Goal: Register for event/course

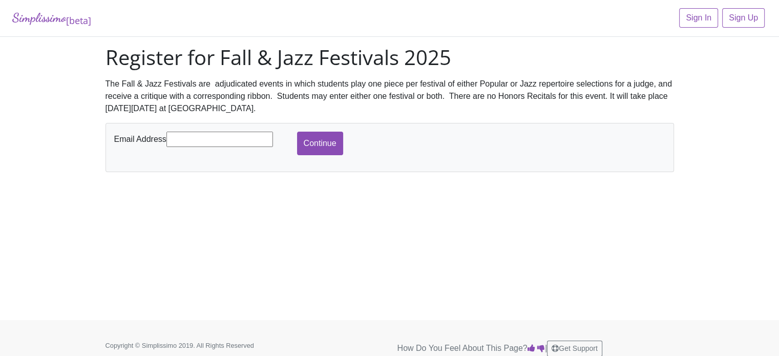
click at [203, 139] on input "text" at bounding box center [219, 139] width 107 height 15
type input "[EMAIL_ADDRESS][DOMAIN_NAME]"
click at [311, 141] on input "Continue" at bounding box center [320, 144] width 46 height 24
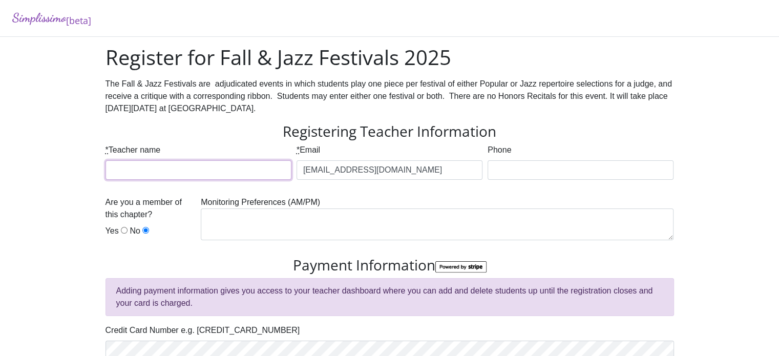
click at [188, 167] on input "* Teacher name" at bounding box center [198, 169] width 186 height 19
type input "[PERSON_NAME]"
type input "8179257124"
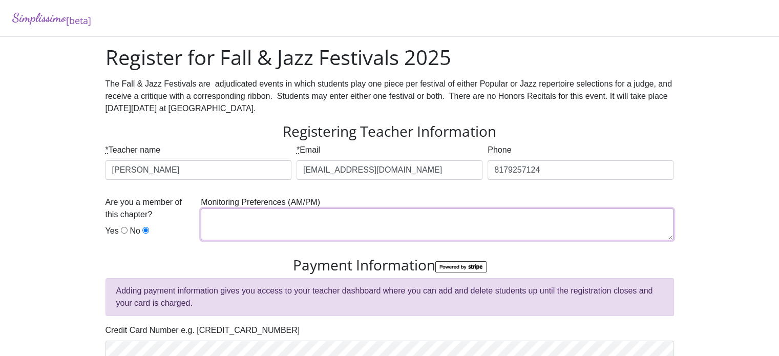
click at [242, 220] on textarea at bounding box center [437, 224] width 473 height 32
type textarea "A"
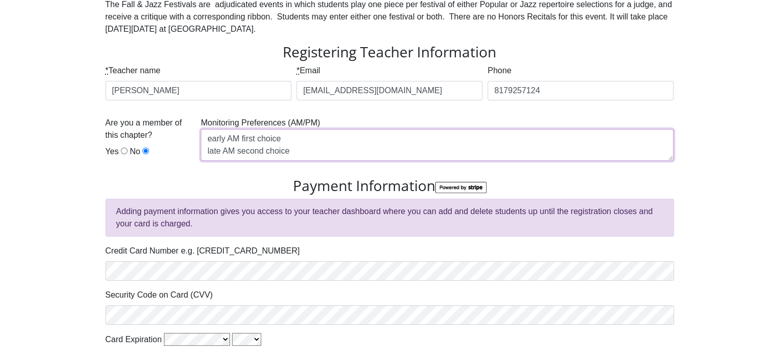
scroll to position [100, 0]
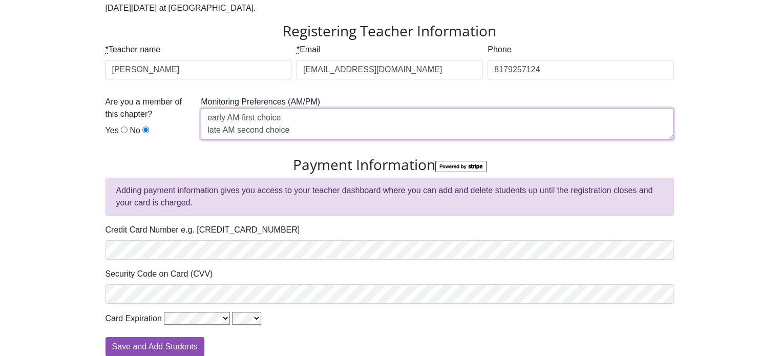
type textarea "early AM first choice late AM second choice"
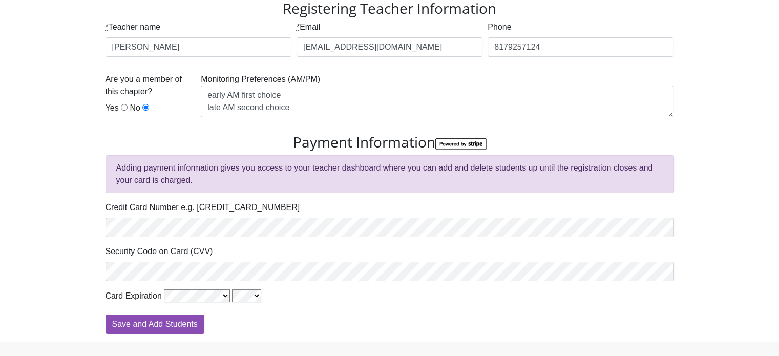
scroll to position [149, 0]
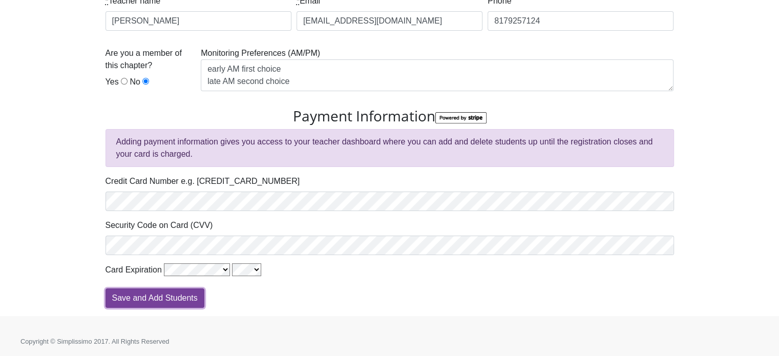
click at [181, 296] on input "Save and Add Students" at bounding box center [154, 297] width 99 height 19
type input "Processing"
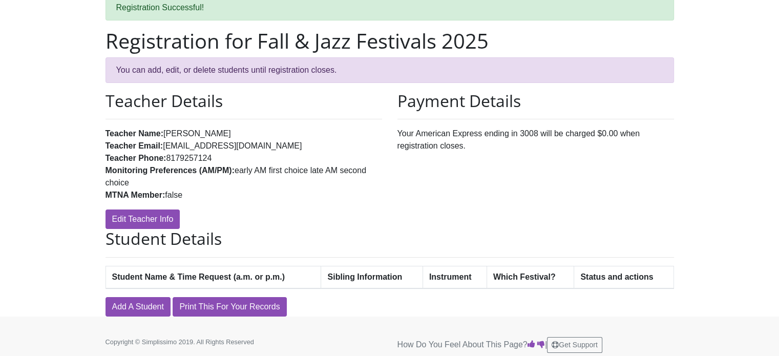
scroll to position [55, 0]
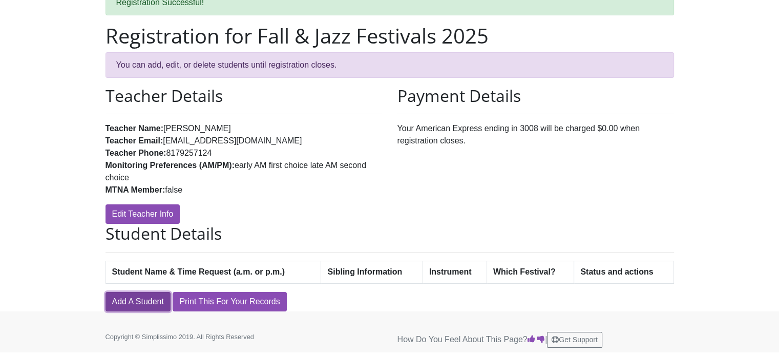
click at [120, 298] on link "Add A Student" at bounding box center [137, 301] width 65 height 19
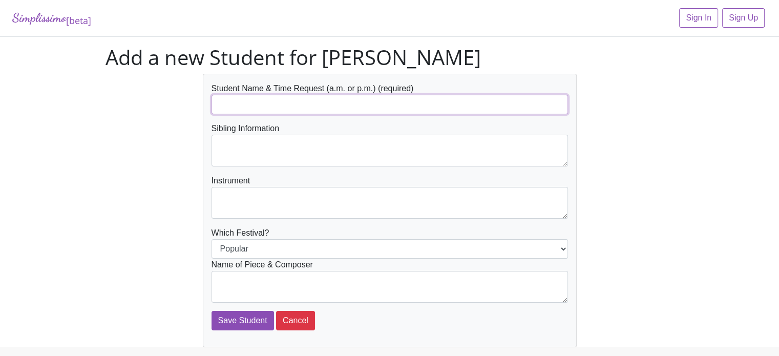
click at [231, 103] on input "text" at bounding box center [389, 104] width 356 height 19
click at [291, 104] on input "[PERSON_NAME]" at bounding box center [389, 104] width 356 height 19
type input "[PERSON_NAME] a.m."
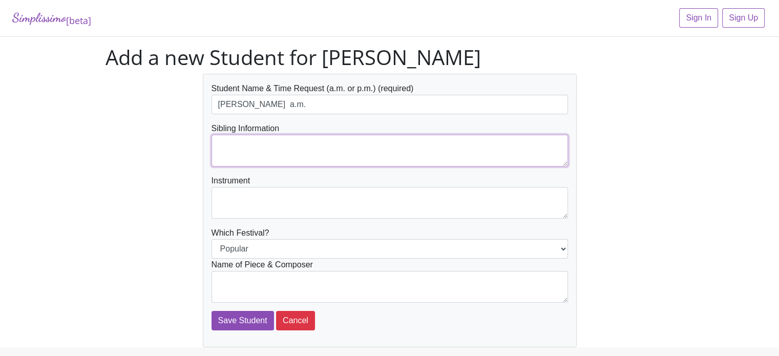
click at [267, 143] on textarea at bounding box center [389, 151] width 356 height 32
type textarea "n/a"
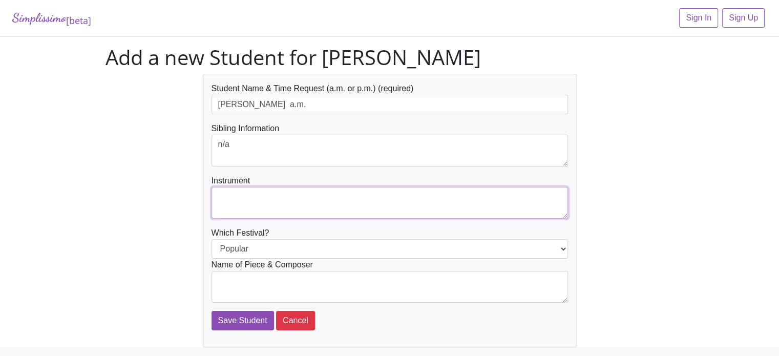
click at [253, 198] on textarea at bounding box center [389, 203] width 356 height 32
type textarea "piano"
click at [257, 250] on select "Popular Jazz" at bounding box center [389, 248] width 356 height 19
select select "Jazz"
click at [211, 239] on select "Popular Jazz" at bounding box center [389, 248] width 356 height 19
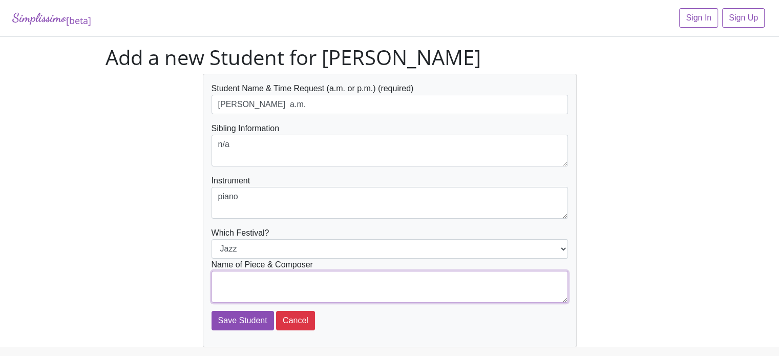
click at [236, 283] on textarea at bounding box center [389, 287] width 356 height 32
type textarea "Shadow Puppet Show/Snell"
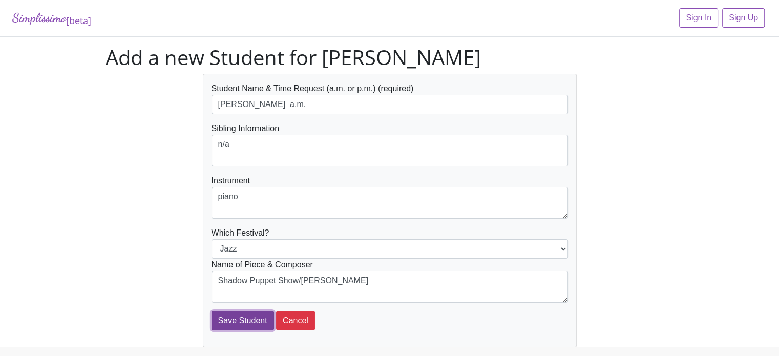
click at [243, 316] on input "Save Student" at bounding box center [242, 320] width 62 height 19
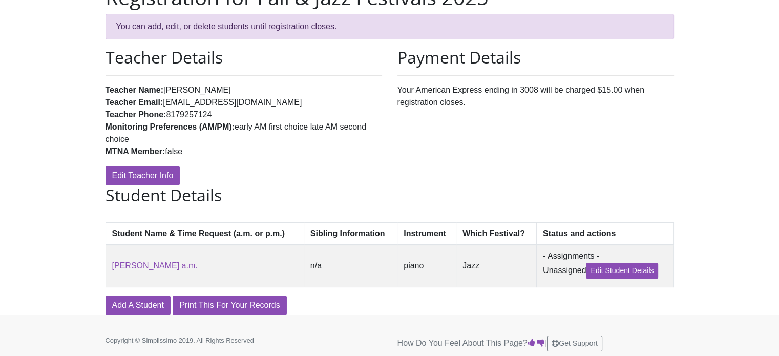
scroll to position [94, 0]
click at [148, 304] on link "Add A Student" at bounding box center [137, 304] width 65 height 19
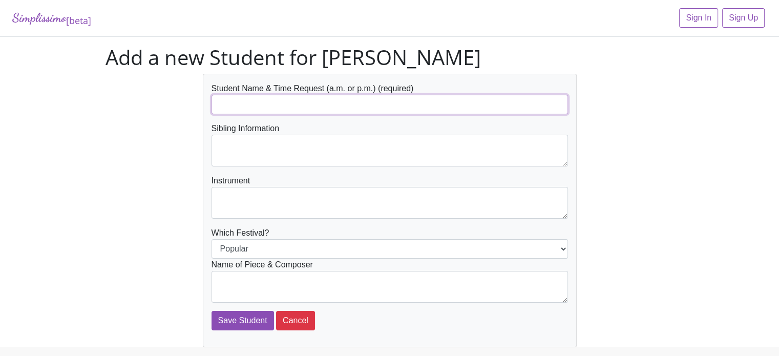
click at [229, 106] on input "text" at bounding box center [389, 104] width 356 height 19
type input "Devin Murillo a.m."
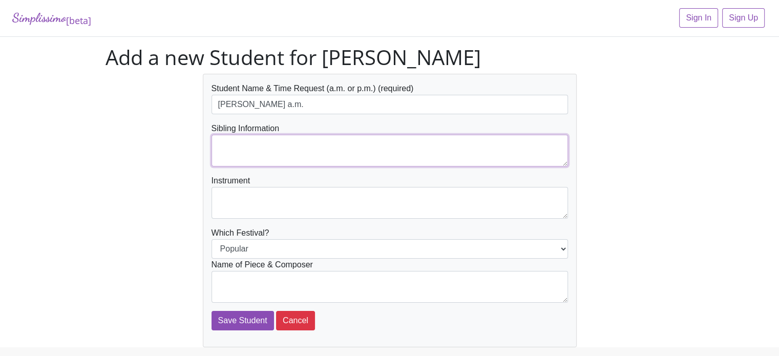
click at [225, 147] on textarea at bounding box center [389, 151] width 356 height 32
type textarea "n/a"
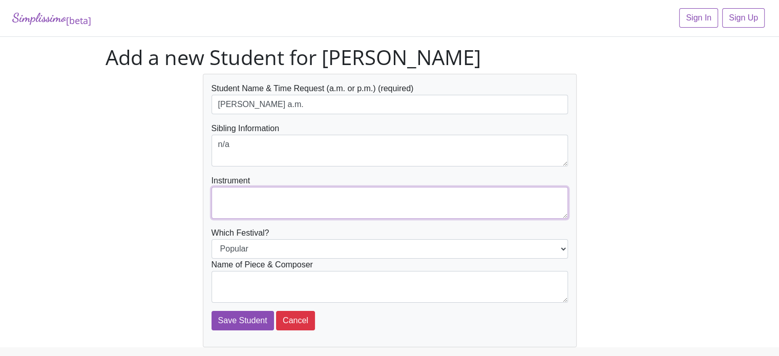
click at [227, 198] on textarea at bounding box center [389, 203] width 356 height 32
type textarea "piano"
click at [254, 246] on select "Popular Jazz" at bounding box center [389, 248] width 356 height 19
select select "Jazz"
click at [211, 239] on select "Popular Jazz" at bounding box center [389, 248] width 356 height 19
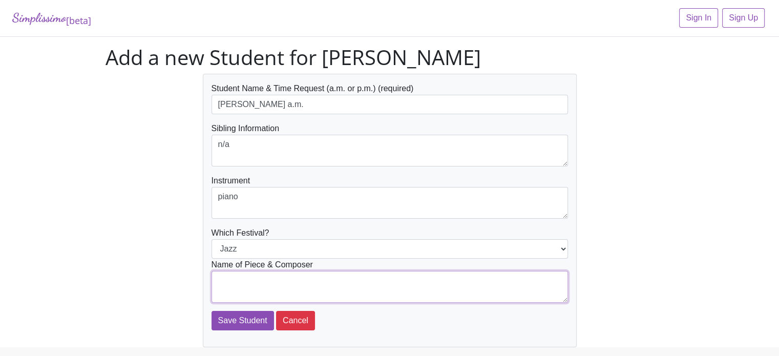
click at [249, 278] on textarea at bounding box center [389, 287] width 356 height 32
click at [249, 278] on textarea "Jazz Prelude" at bounding box center [389, 287] width 356 height 32
click at [264, 281] on textarea "Jazz Prelude" at bounding box center [389, 287] width 356 height 32
type textarea "Jazz Prelude / Rollin"
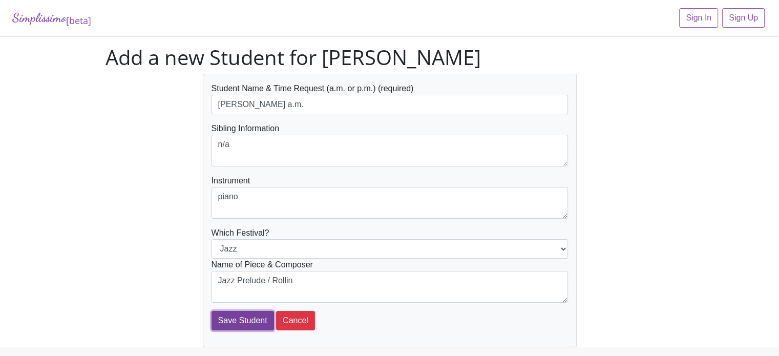
click at [252, 317] on input "Save Student" at bounding box center [242, 320] width 62 height 19
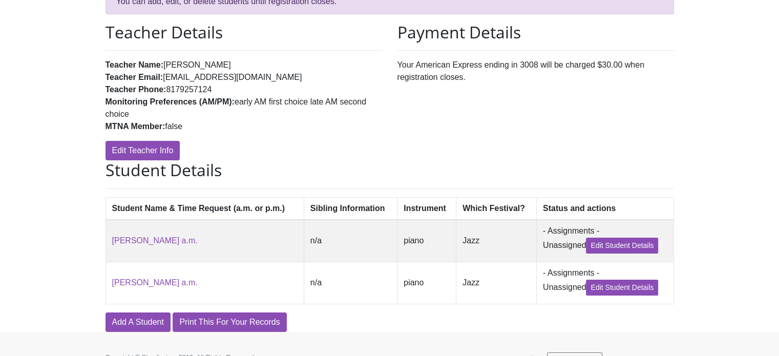
scroll to position [120, 0]
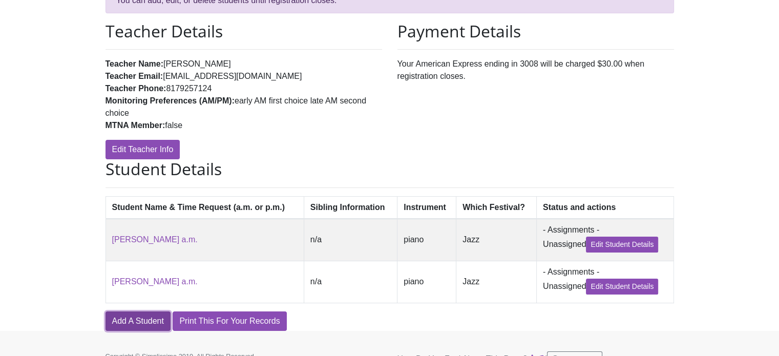
click at [145, 318] on link "Add A Student" at bounding box center [137, 320] width 65 height 19
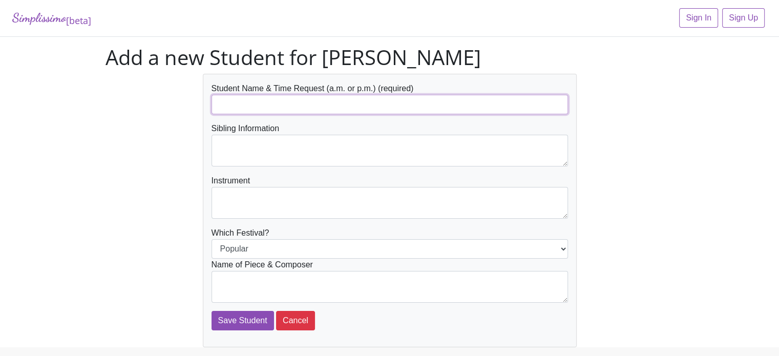
click at [225, 102] on input "text" at bounding box center [389, 104] width 356 height 19
type input "[PERSON_NAME] / a.m."
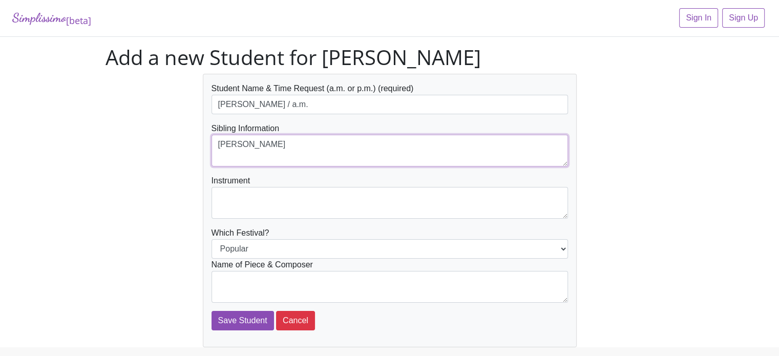
type textarea "[PERSON_NAME]"
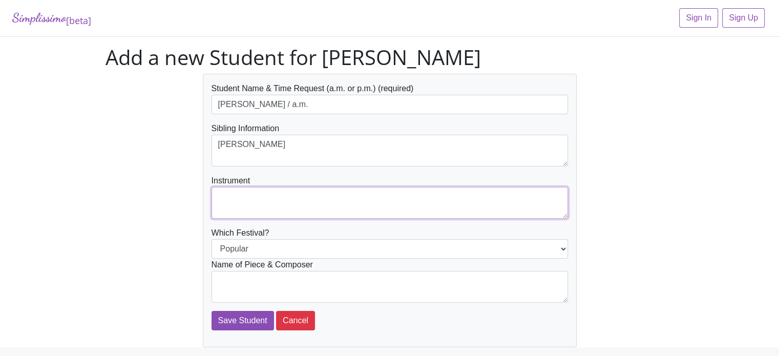
click at [238, 197] on textarea at bounding box center [389, 203] width 356 height 32
type textarea "piano"
click at [281, 246] on select "Popular Jazz" at bounding box center [389, 248] width 356 height 19
select select "Jazz"
click at [211, 239] on select "Popular Jazz" at bounding box center [389, 248] width 356 height 19
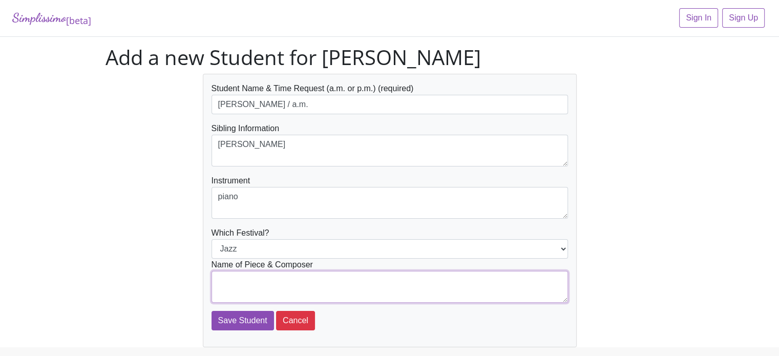
click at [262, 290] on textarea at bounding box center [389, 287] width 356 height 32
type textarea "Day at the Zoo / Hamm"
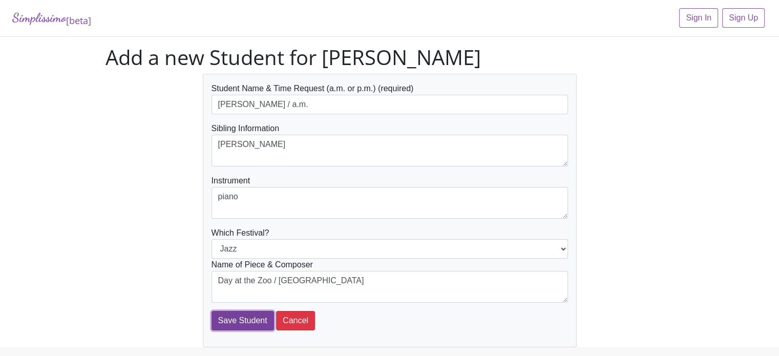
click at [249, 315] on input "Save Student" at bounding box center [242, 320] width 62 height 19
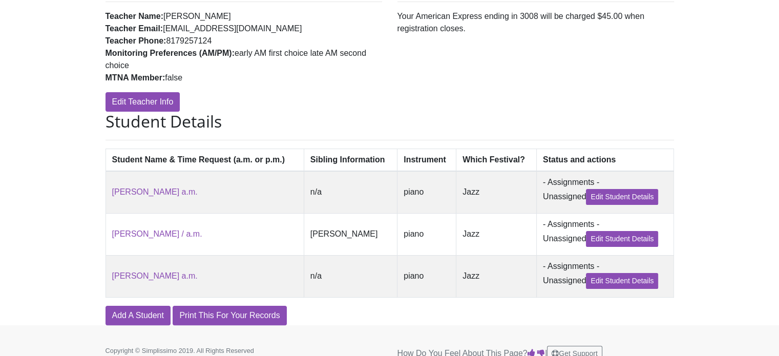
scroll to position [169, 0]
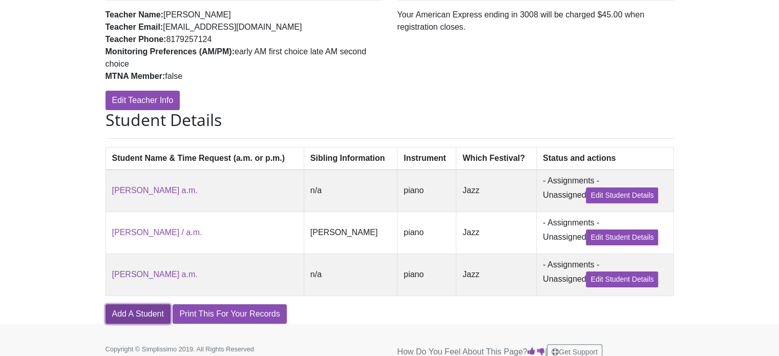
click at [132, 314] on link "Add A Student" at bounding box center [137, 313] width 65 height 19
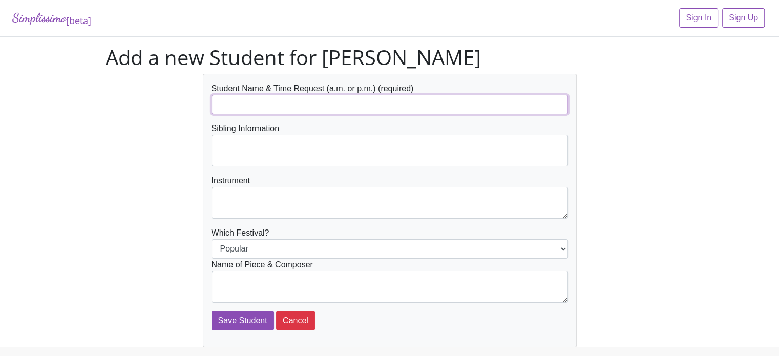
click at [225, 98] on input "text" at bounding box center [389, 104] width 356 height 19
type input "[PERSON_NAME]"
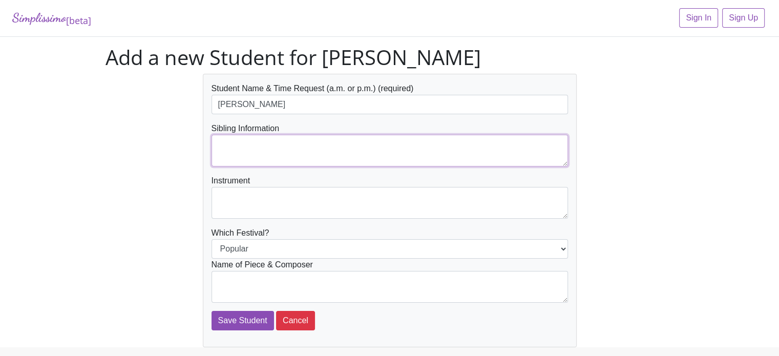
click at [255, 153] on textarea at bounding box center [389, 151] width 356 height 32
type textarea "[PERSON_NAME]"
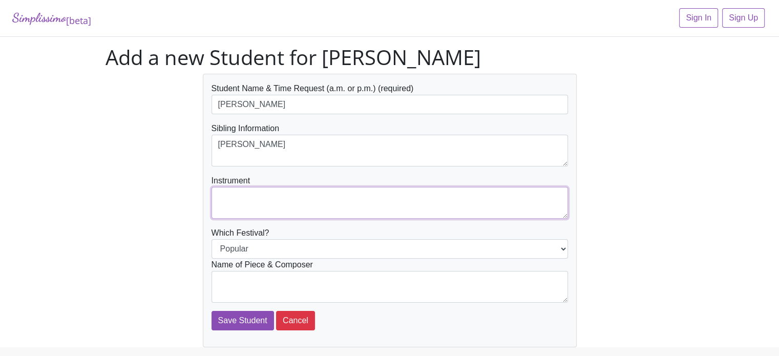
click at [244, 196] on textarea at bounding box center [389, 203] width 356 height 32
type textarea "Piano"
click at [247, 245] on select "Popular Jazz" at bounding box center [389, 248] width 356 height 19
select select "Jazz"
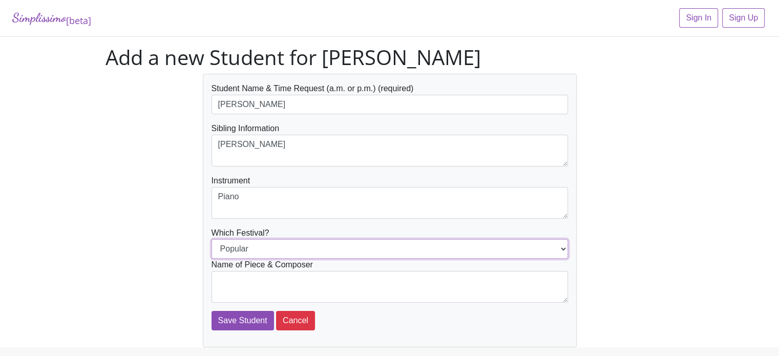
click at [211, 239] on select "Popular Jazz" at bounding box center [389, 248] width 356 height 19
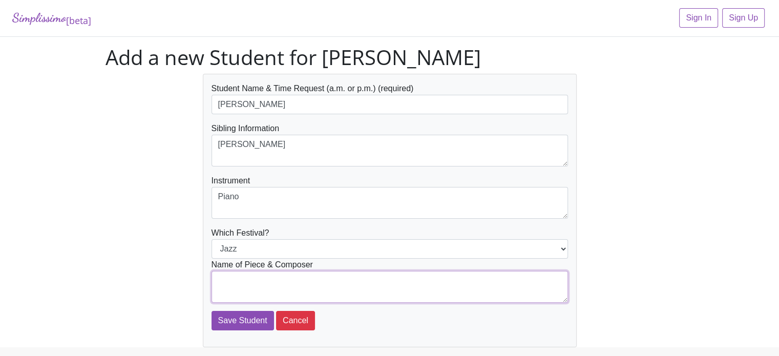
click at [240, 283] on textarea at bounding box center [389, 287] width 356 height 32
type textarea "Trem para Paranagua / Rossi"
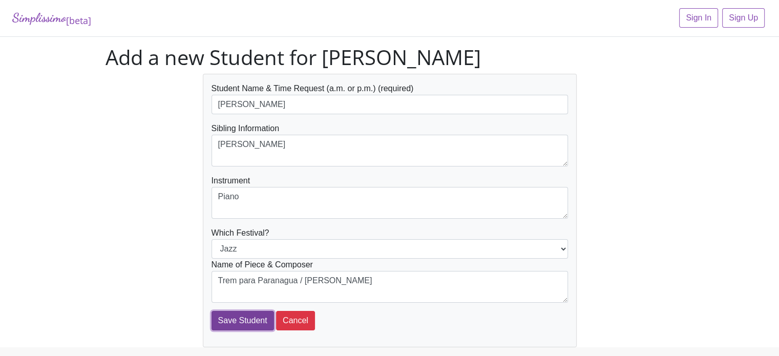
click at [237, 316] on input "Save Student" at bounding box center [242, 320] width 62 height 19
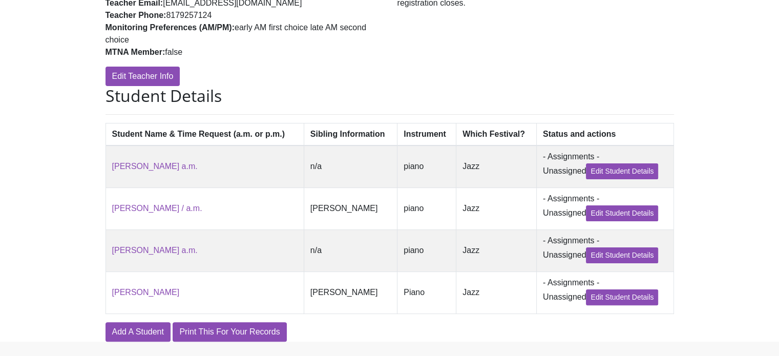
scroll to position [195, 0]
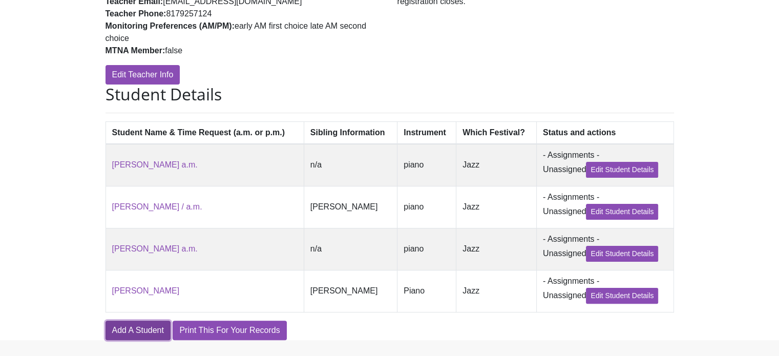
click at [153, 334] on link "Add A Student" at bounding box center [137, 330] width 65 height 19
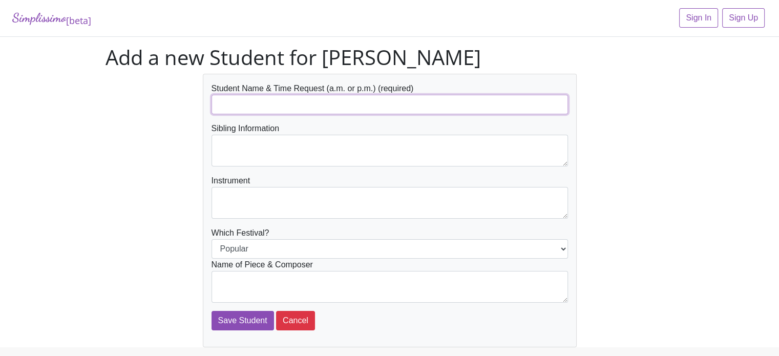
click at [220, 110] on input "text" at bounding box center [389, 104] width 356 height 19
type input "Aakanksha Sanap"
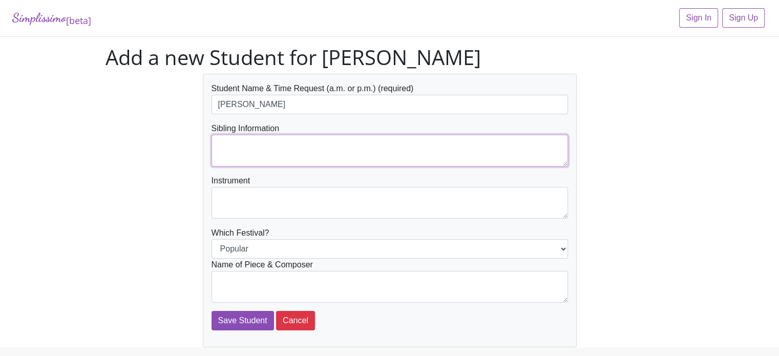
click at [235, 146] on textarea at bounding box center [389, 151] width 356 height 32
click at [235, 146] on textarea "n" at bounding box center [389, 151] width 356 height 32
type textarea "n/a"
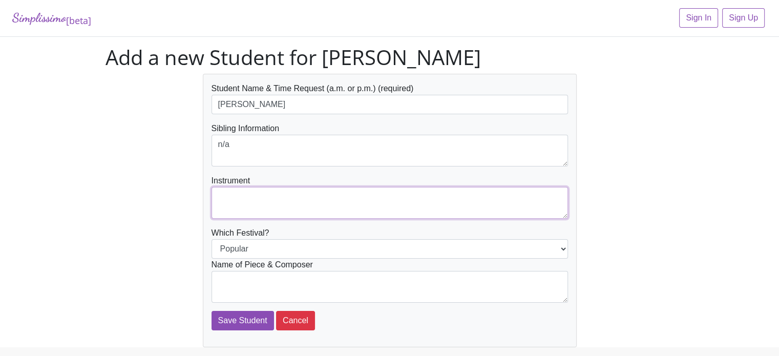
click at [224, 200] on textarea at bounding box center [389, 203] width 356 height 32
type textarea "piano"
click at [242, 247] on select "Popular Jazz" at bounding box center [389, 248] width 356 height 19
select select "Jazz"
click at [211, 239] on select "Popular Jazz" at bounding box center [389, 248] width 356 height 19
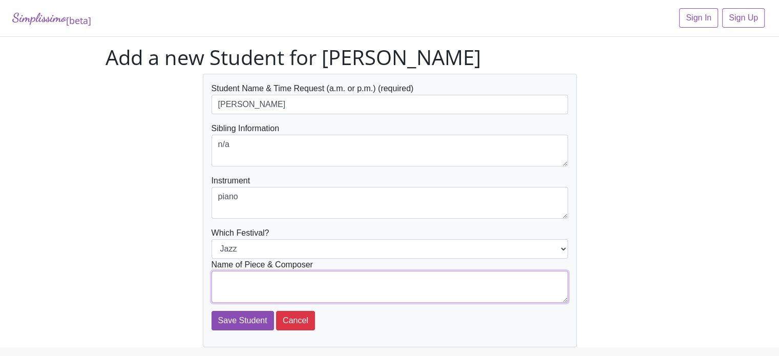
click at [241, 277] on textarea at bounding box center [389, 287] width 356 height 32
type textarea "Waterfront Jazz / Mier"
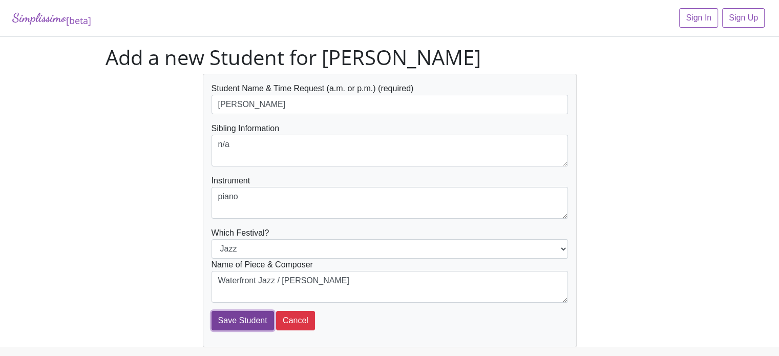
click at [250, 316] on input "Save Student" at bounding box center [242, 320] width 62 height 19
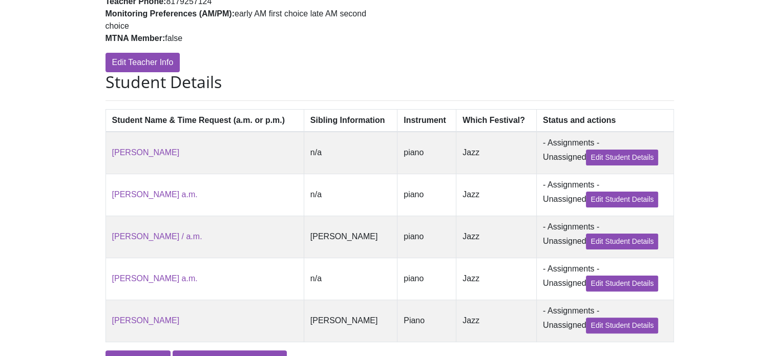
scroll to position [205, 0]
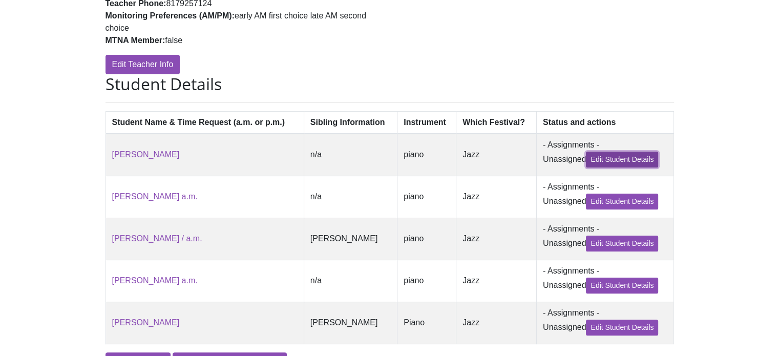
click at [631, 158] on link "Edit Student Details" at bounding box center [622, 160] width 72 height 16
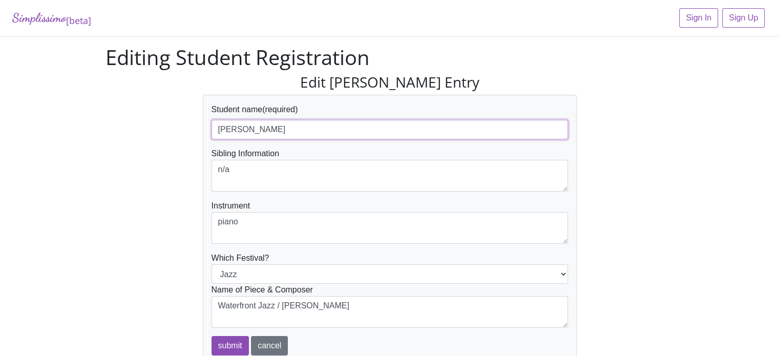
click at [289, 132] on input "[PERSON_NAME]" at bounding box center [389, 129] width 356 height 19
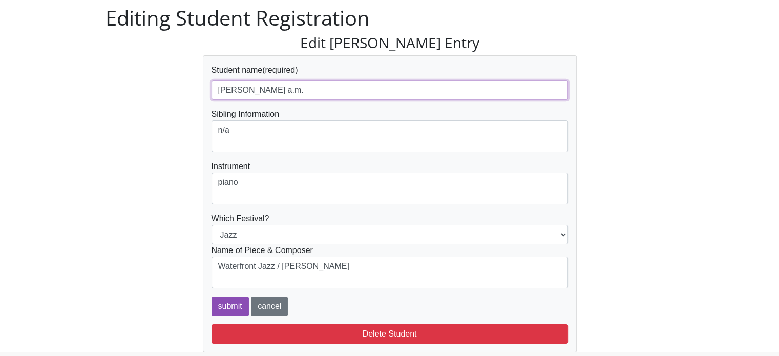
scroll to position [41, 0]
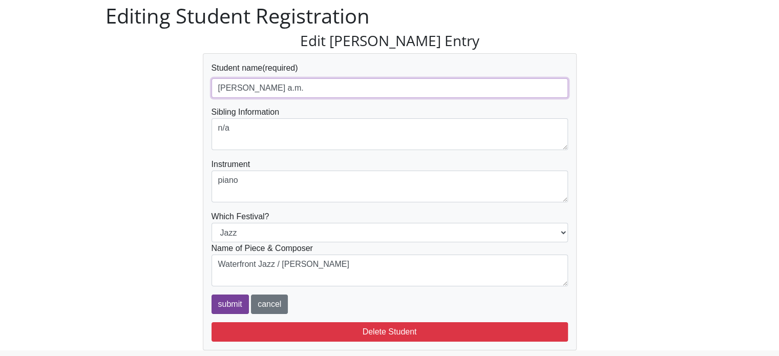
type input "[PERSON_NAME] a.m."
click at [221, 300] on input "submit" at bounding box center [229, 303] width 37 height 19
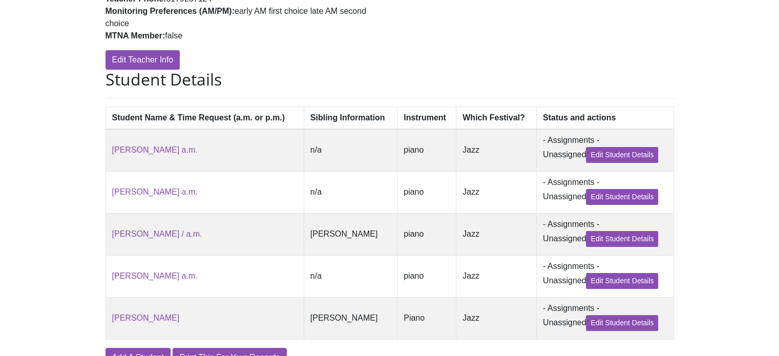
scroll to position [255, 0]
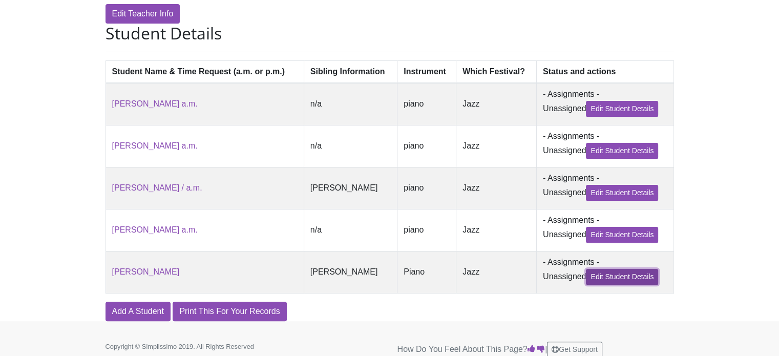
click at [601, 282] on link "Edit Student Details" at bounding box center [622, 277] width 72 height 16
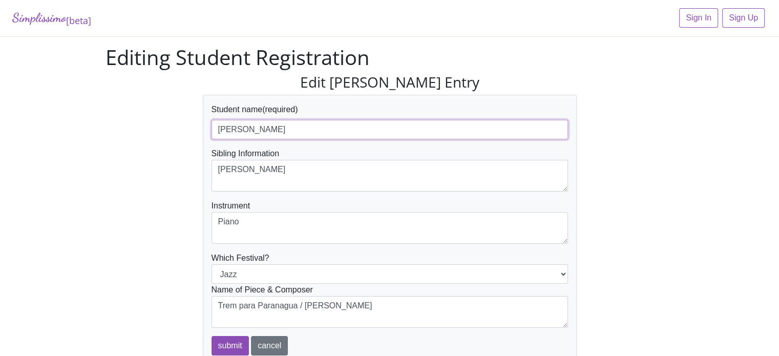
click at [286, 130] on input "[PERSON_NAME]" at bounding box center [389, 129] width 356 height 19
type input "[PERSON_NAME] a.m."
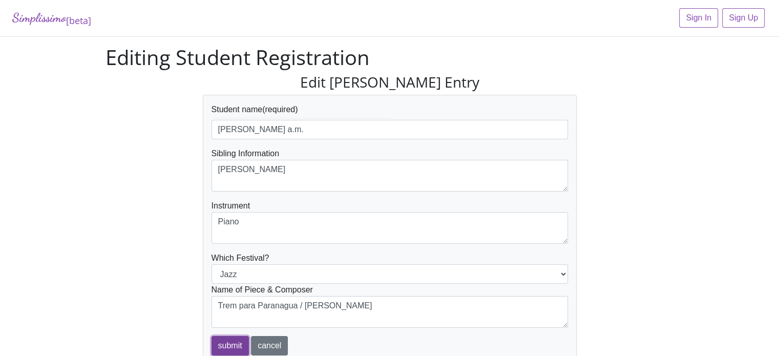
click at [229, 343] on input "submit" at bounding box center [229, 345] width 37 height 19
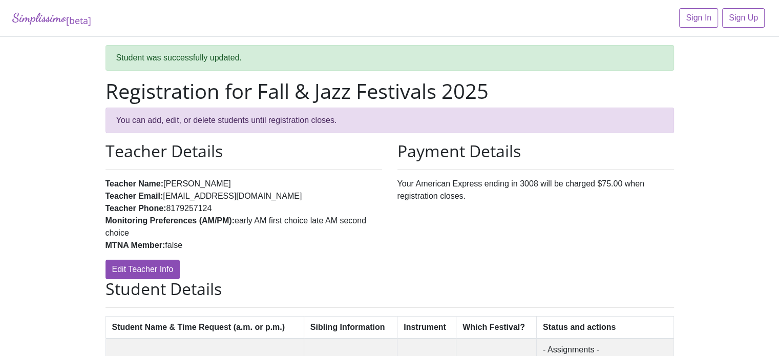
drag, startPoint x: 774, startPoint y: 95, endPoint x: 780, endPoint y: 140, distance: 45.5
click at [778, 140] on html "Simplissimo [beta] Sign In Sign Up Student was successfully updated. Registrati…" at bounding box center [389, 308] width 779 height 617
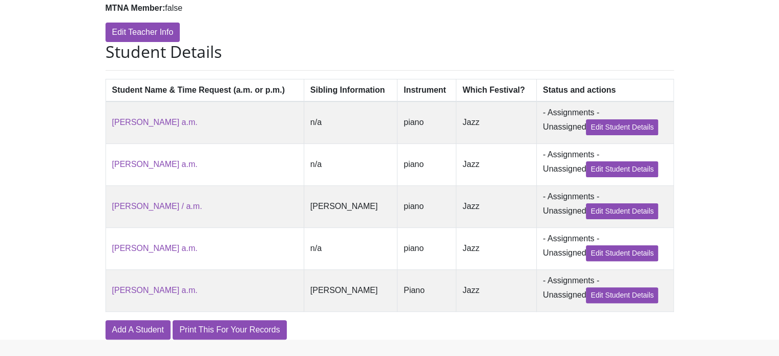
scroll to position [272, 0]
